Goal: Task Accomplishment & Management: Manage account settings

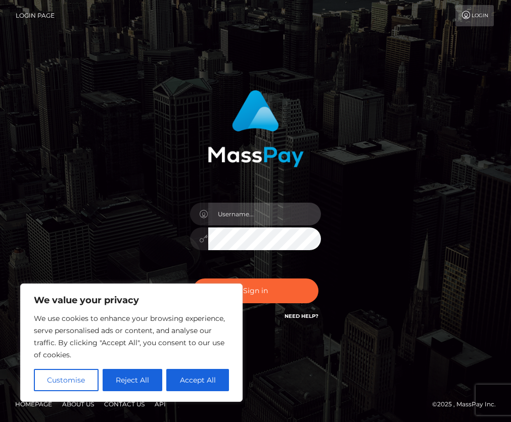
click at [243, 220] on input "text" at bounding box center [264, 214] width 113 height 23
type input "rosierosenyc@proton.me"
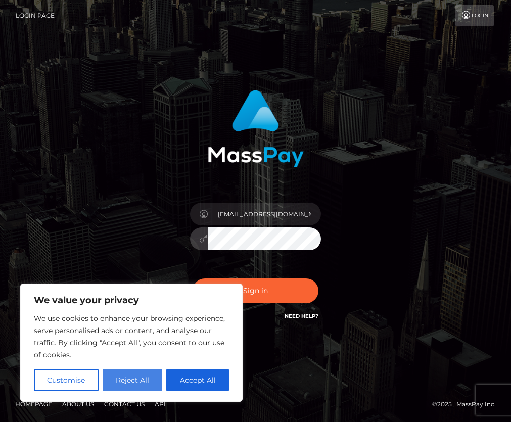
click at [133, 386] on button "Reject All" at bounding box center [133, 380] width 60 height 22
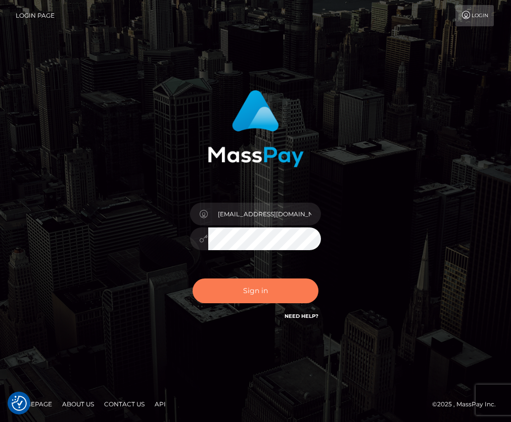
click at [232, 291] on button "Sign in" at bounding box center [255, 290] width 126 height 25
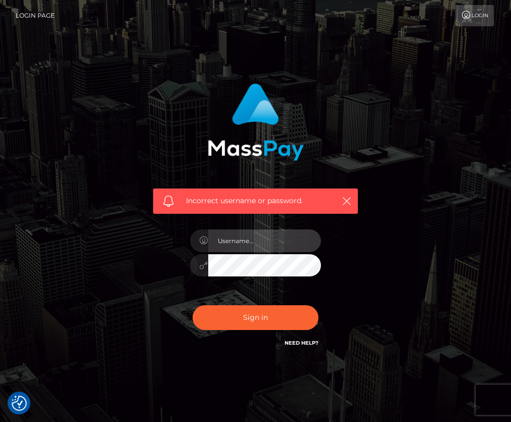
click at [248, 244] on input "text" at bounding box center [264, 240] width 113 height 23
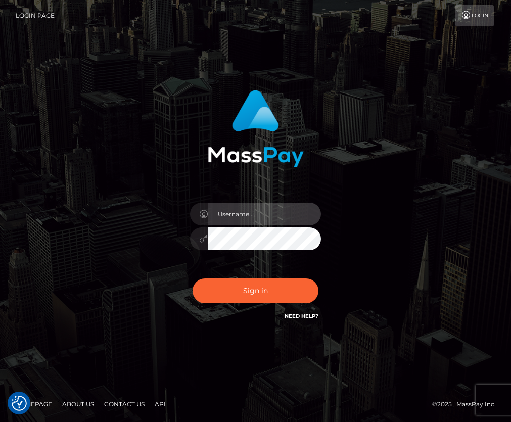
click at [253, 215] on input "text" at bounding box center [264, 214] width 113 height 23
type input "rosie.rose.nyc@gmail.com"
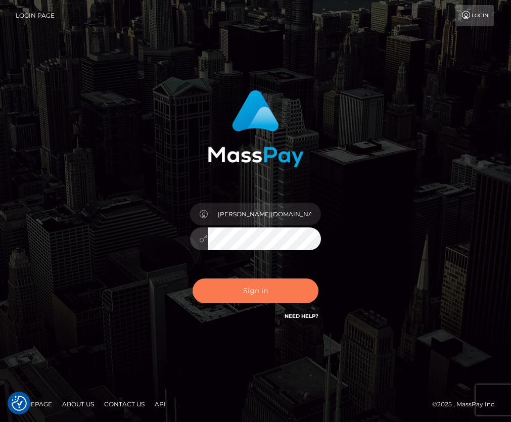
click at [251, 288] on button "Sign in" at bounding box center [255, 290] width 126 height 25
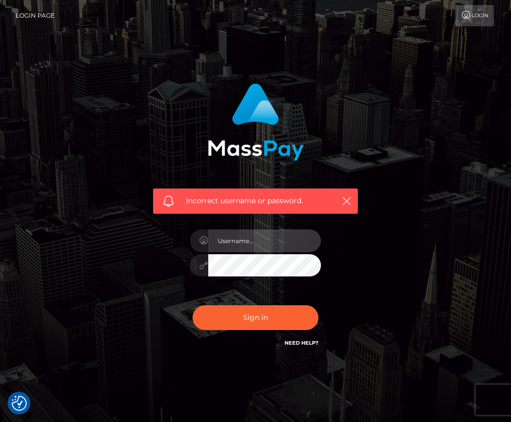
click at [244, 243] on input "text" at bounding box center [264, 240] width 113 height 23
type input "rosie.rose.nyc@gmail.com"
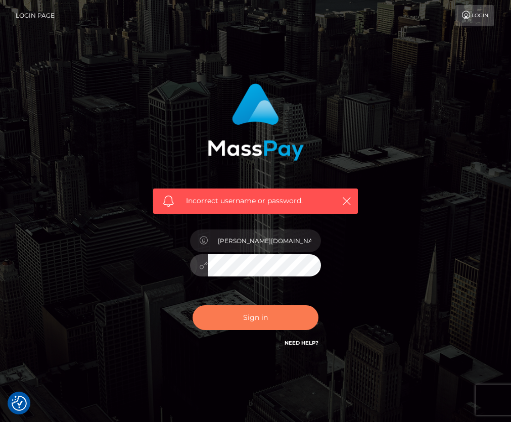
click at [261, 310] on button "Sign in" at bounding box center [255, 317] width 126 height 25
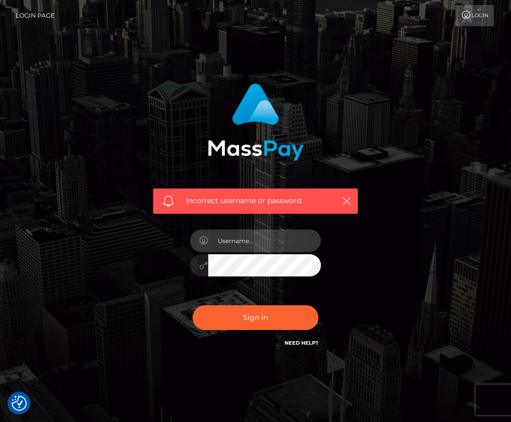
click at [235, 240] on input "text" at bounding box center [264, 240] width 113 height 23
type input "rosie.rose.nyc@gmail.com"
click at [192, 305] on button "Sign in" at bounding box center [255, 317] width 126 height 25
click at [480, 15] on link "Login" at bounding box center [474, 15] width 38 height 21
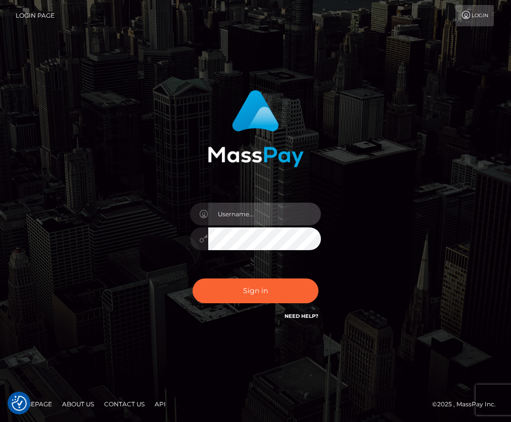
click at [259, 220] on input "text" at bounding box center [264, 214] width 113 height 23
type input "[PERSON_NAME][DOMAIN_NAME][PERSON_NAME]"
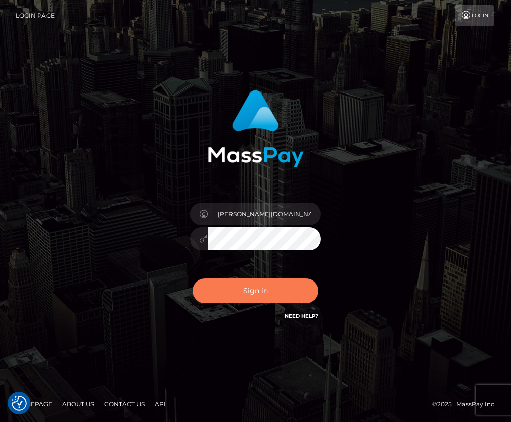
click at [231, 288] on button "Sign in" at bounding box center [255, 290] width 126 height 25
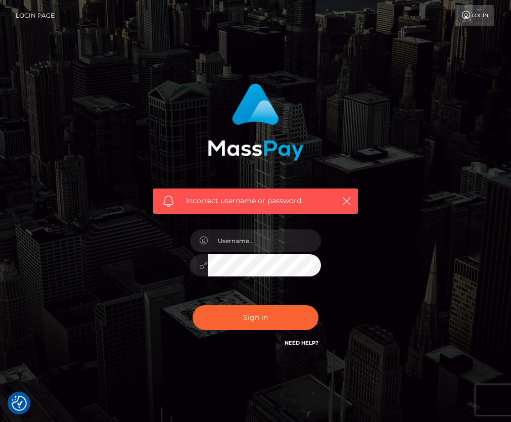
click at [298, 343] on link "Need Help?" at bounding box center [301, 343] width 34 height 7
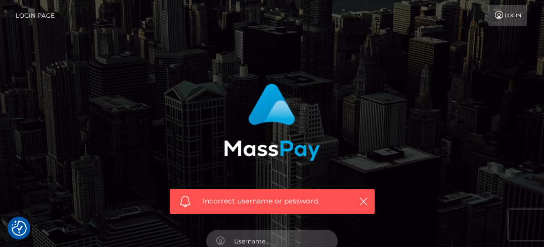
click at [280, 236] on input "text" at bounding box center [280, 240] width 113 height 23
type input "rosierosenyc@proton.me"
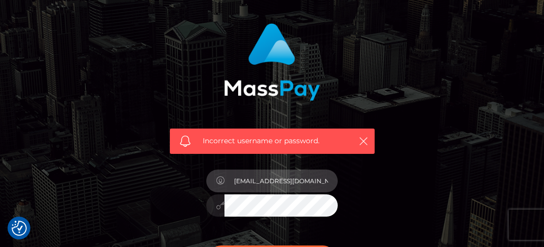
scroll to position [115, 0]
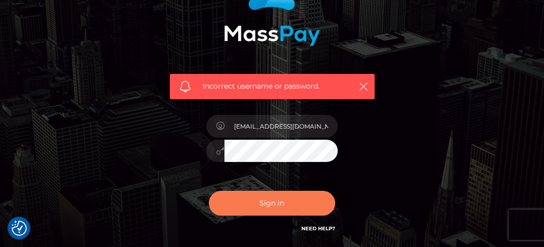
click at [304, 204] on button "Sign in" at bounding box center [272, 202] width 126 height 25
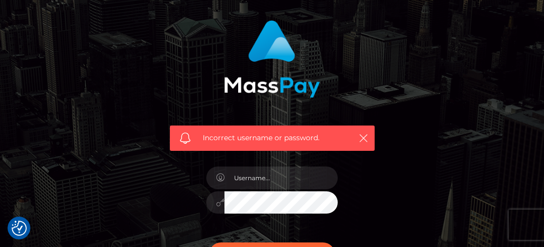
scroll to position [69, 0]
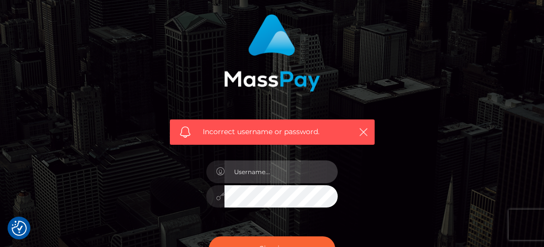
click at [287, 173] on input "text" at bounding box center [280, 171] width 113 height 23
type input "rosie.rose.nyc@gmail.com"
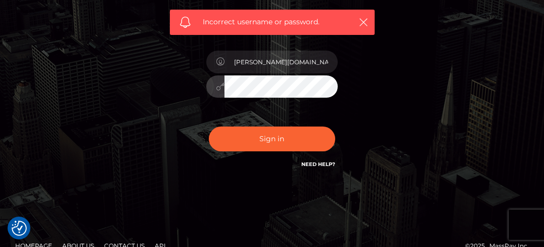
scroll to position [196, 0]
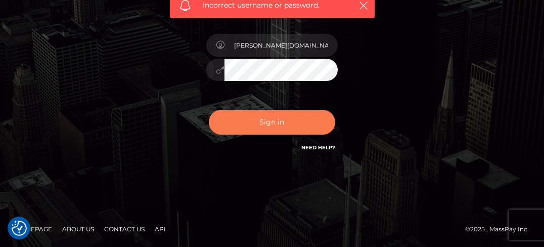
click at [278, 127] on button "Sign in" at bounding box center [272, 122] width 126 height 25
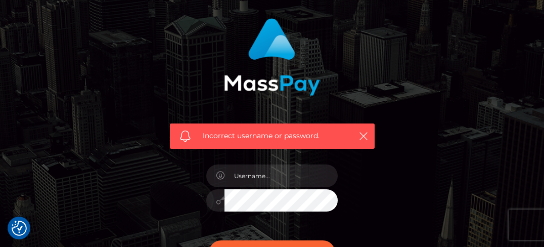
scroll to position [67, 0]
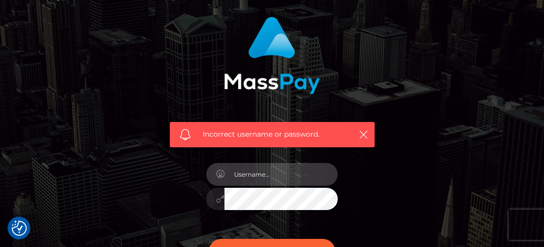
click at [288, 178] on input "text" at bounding box center [280, 174] width 113 height 23
type input "[EMAIL_ADDRESS][DOMAIN_NAME]"
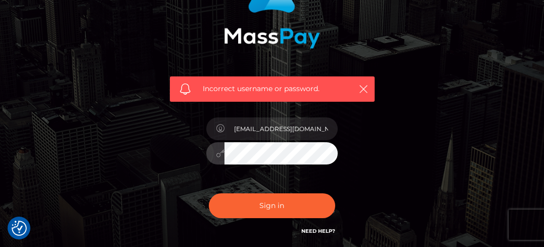
scroll to position [114, 0]
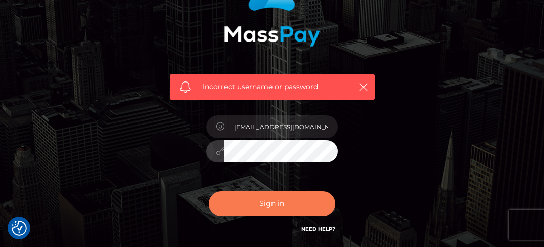
click at [289, 203] on button "Sign in" at bounding box center [272, 203] width 126 height 25
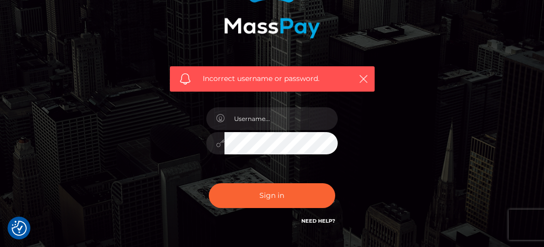
scroll to position [124, 0]
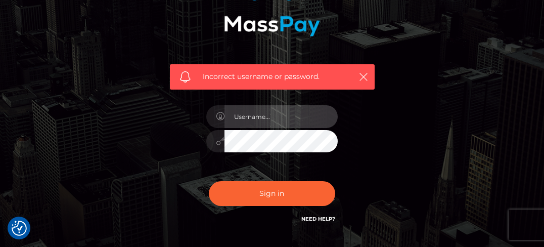
click at [239, 115] on input "text" at bounding box center [280, 116] width 113 height 23
type input "r"
type input "ehallmar"
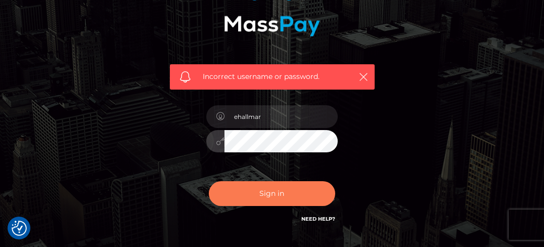
click at [274, 190] on button "Sign in" at bounding box center [272, 193] width 126 height 25
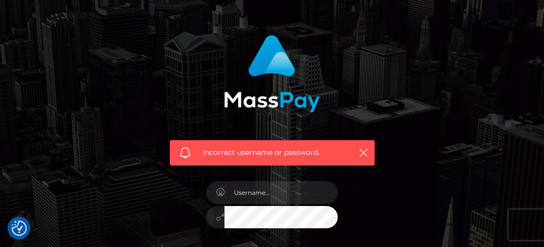
scroll to position [55, 0]
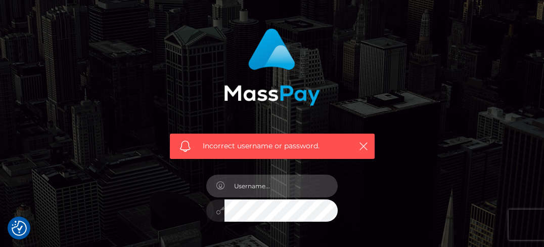
click at [271, 184] on input "text" at bounding box center [280, 185] width 113 height 23
type input "emmahallmartin@gmail.com"
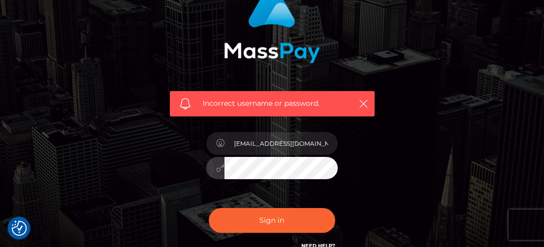
scroll to position [103, 0]
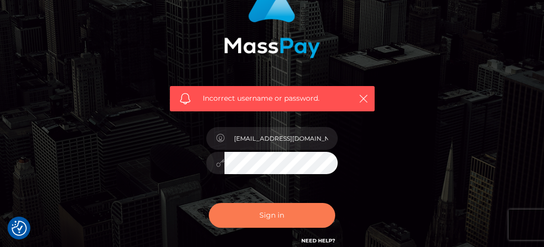
click at [269, 217] on button "Sign in" at bounding box center [272, 215] width 126 height 25
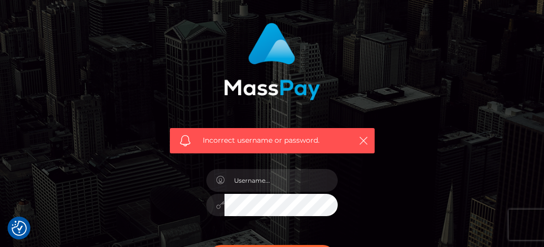
scroll to position [47, 0]
